Goal: Task Accomplishment & Management: Use online tool/utility

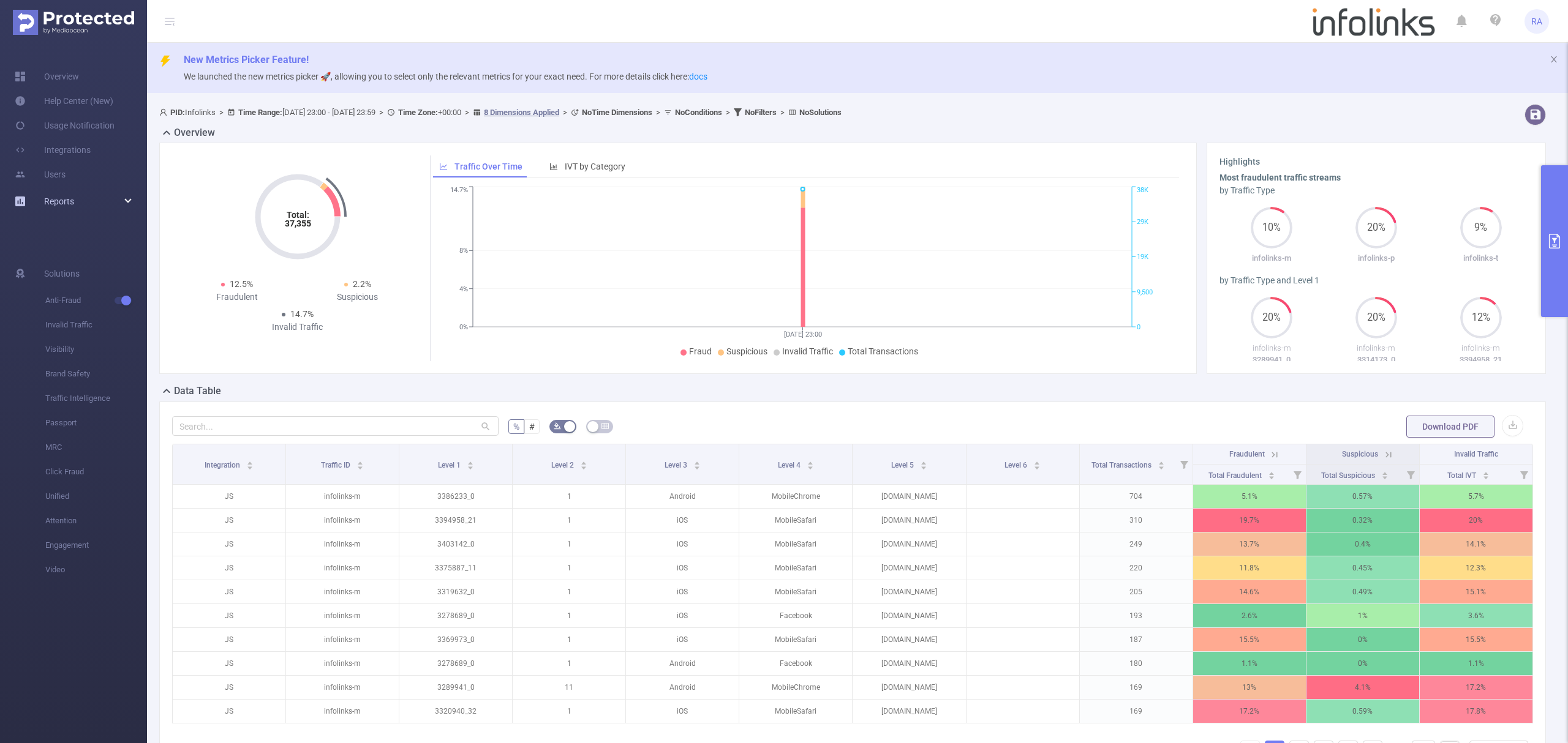
click at [74, 199] on span "Reports" at bounding box center [59, 201] width 30 height 10
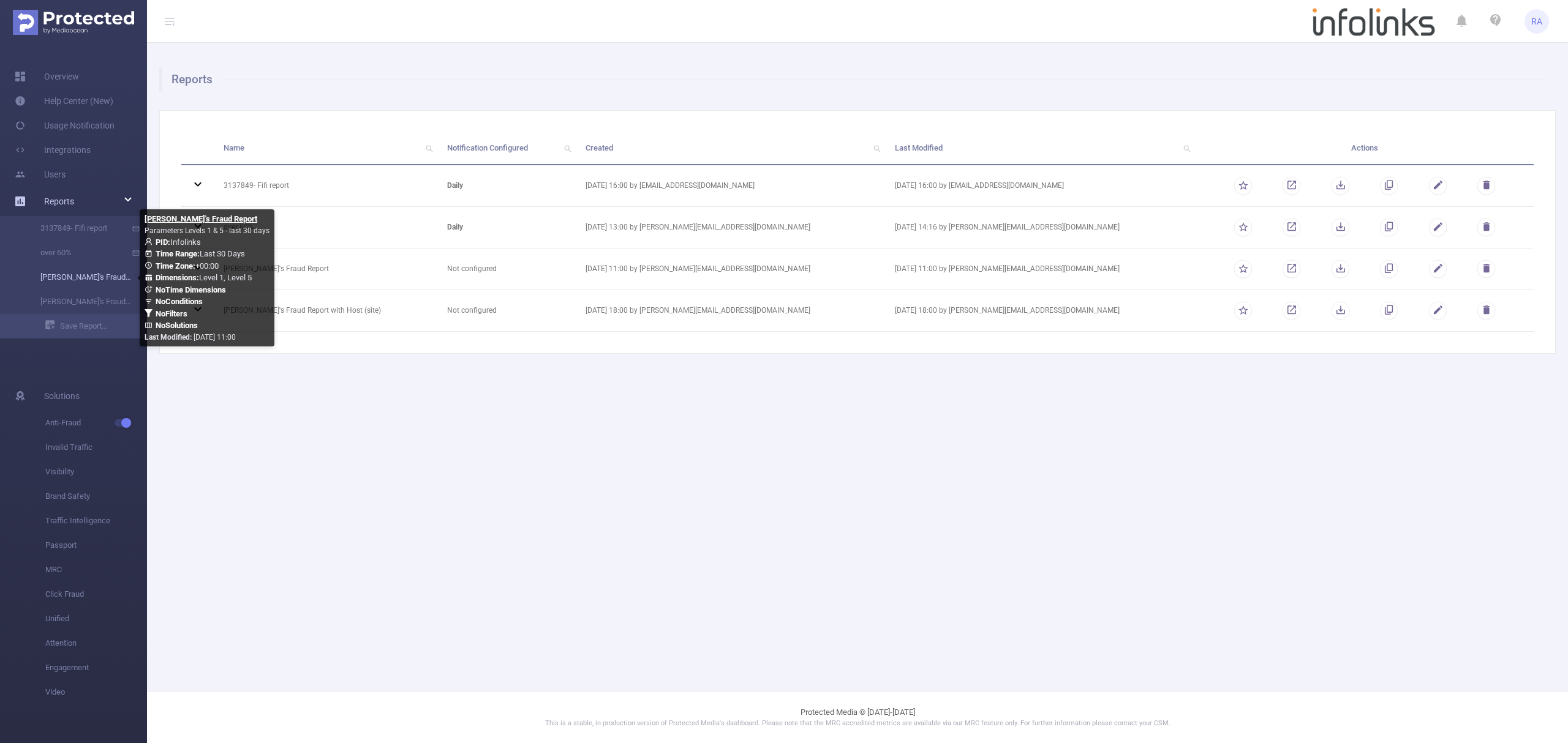
click at [76, 278] on link "[PERSON_NAME]'s Fraud Report" at bounding box center [79, 277] width 108 height 25
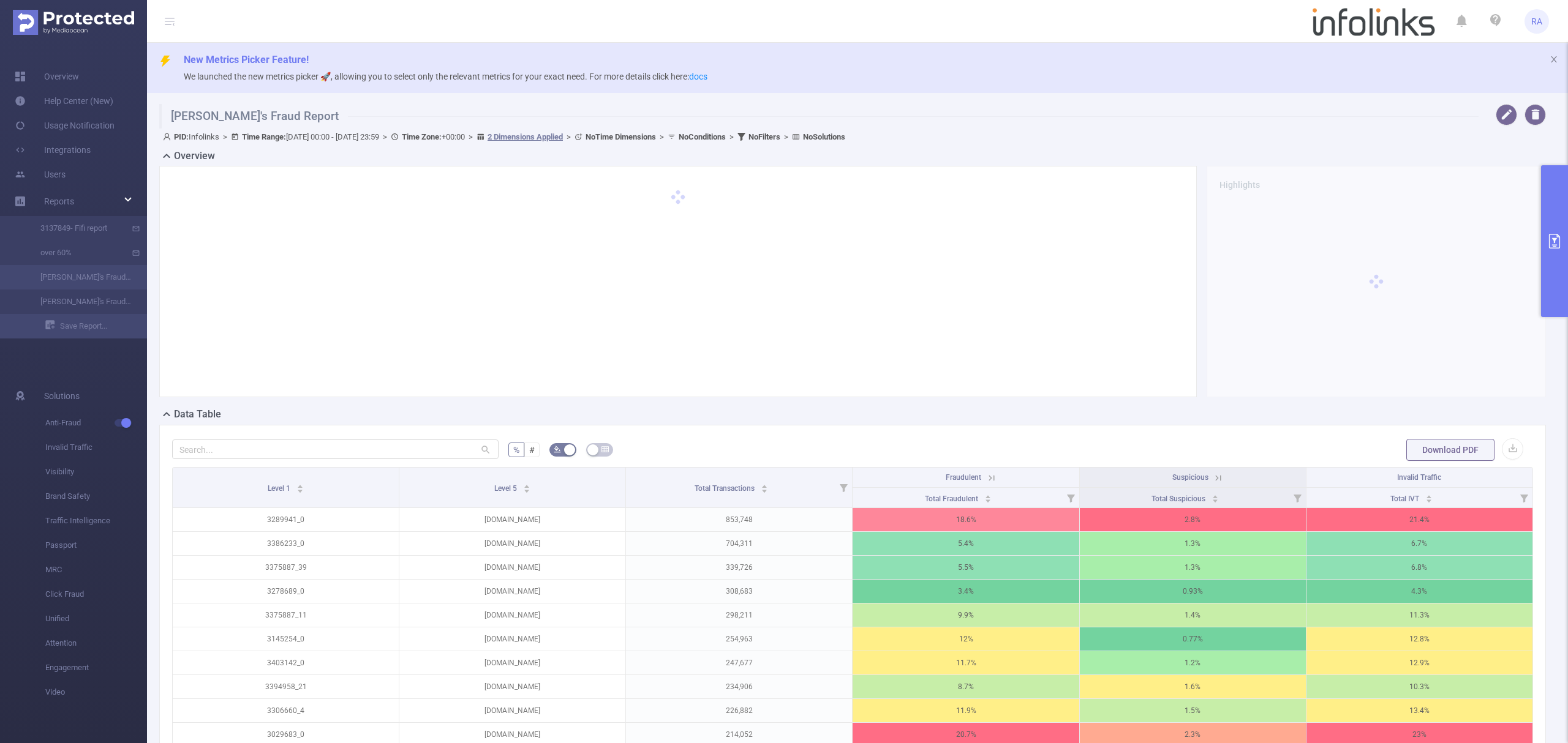
click at [1553, 234] on icon "primary" at bounding box center [1554, 241] width 15 height 15
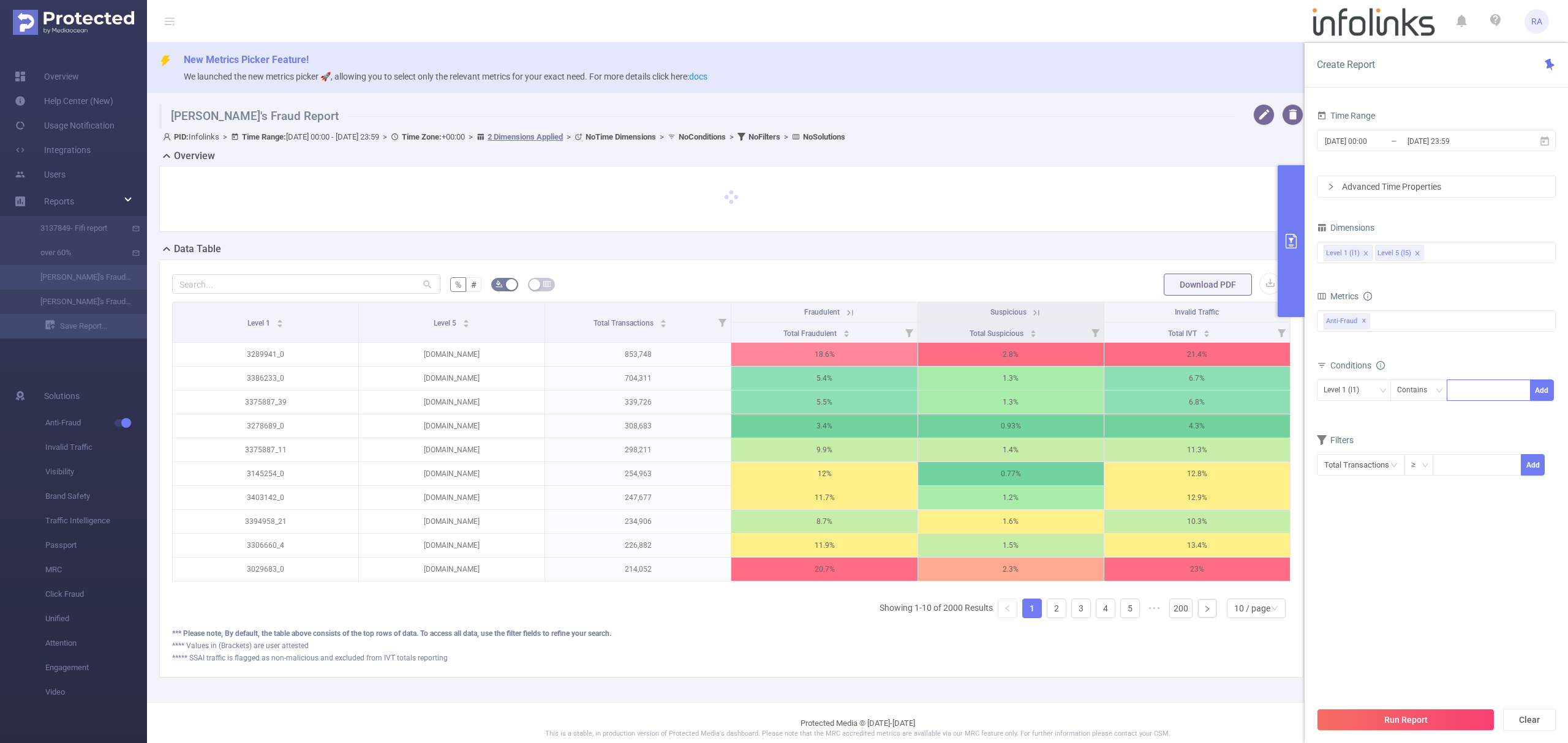
drag, startPoint x: 1488, startPoint y: 375, endPoint x: 1489, endPoint y: 387, distance: 12.0
click at [1488, 378] on div "Conditions Level 1 (l1) Contains Add" at bounding box center [1436, 387] width 239 height 60
drag, startPoint x: 1489, startPoint y: 387, endPoint x: 1512, endPoint y: 391, distance: 23.3
click at [1489, 388] on div at bounding box center [1488, 390] width 71 height 20
paste input "3361345"
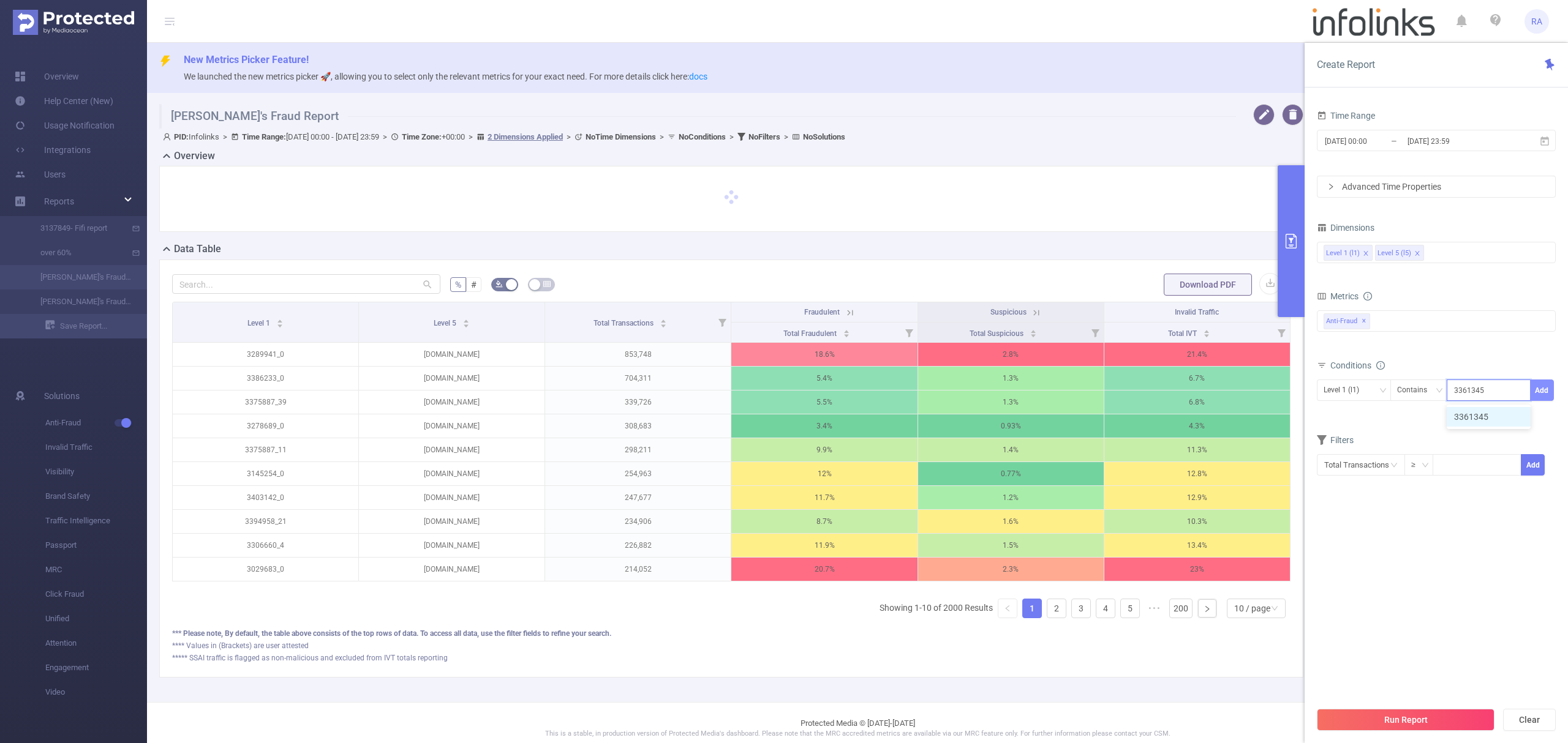
type input "3361345"
click at [1541, 388] on button "Add" at bounding box center [1542, 390] width 24 height 22
click at [1428, 713] on button "Run Report" at bounding box center [1405, 719] width 178 height 22
